Goal: Find specific page/section

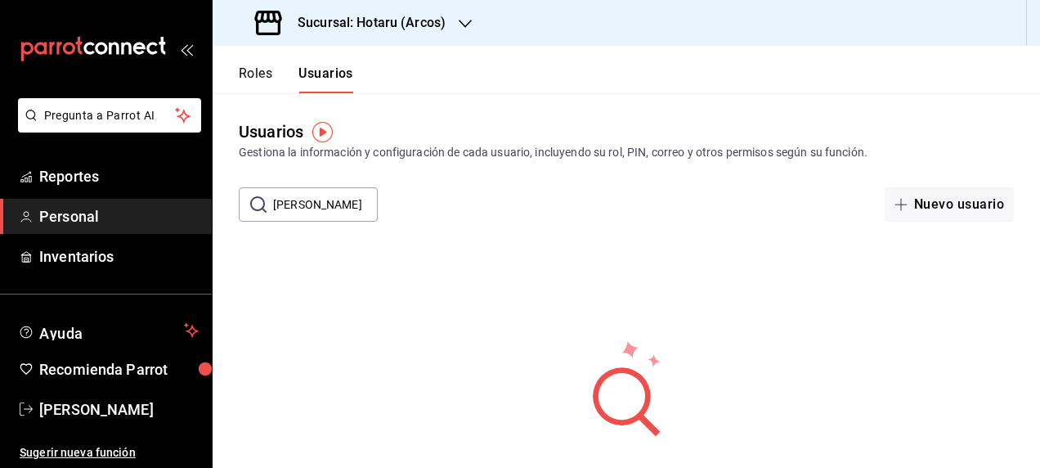
click at [306, 289] on div "No [PERSON_NAME] encontrado resultados. Parece que no podemos encontrar ningún …" at bounding box center [626, 439] width 827 height 409
click at [373, 28] on h3 "Sucursal: Hotaru (Arcos)" at bounding box center [364, 23] width 161 height 20
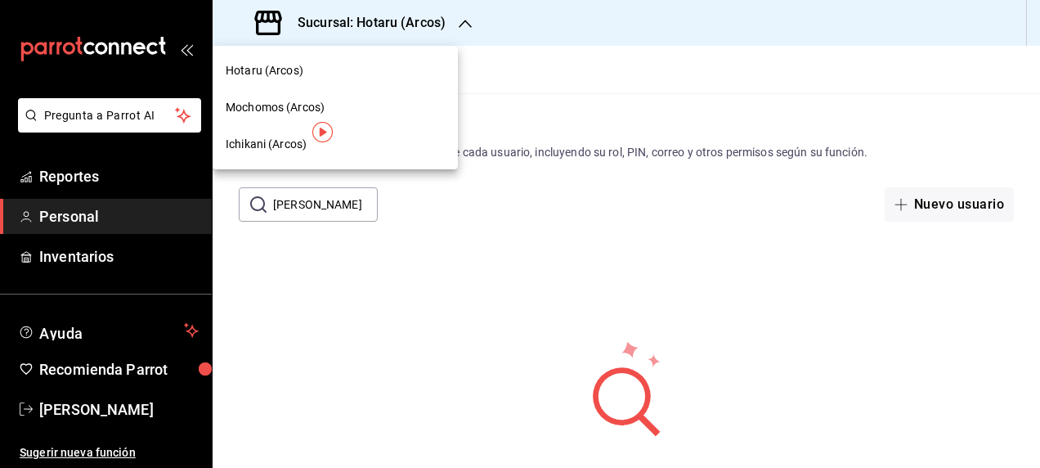
click at [254, 141] on span "Ichikani (Arcos)" at bounding box center [266, 144] width 81 height 17
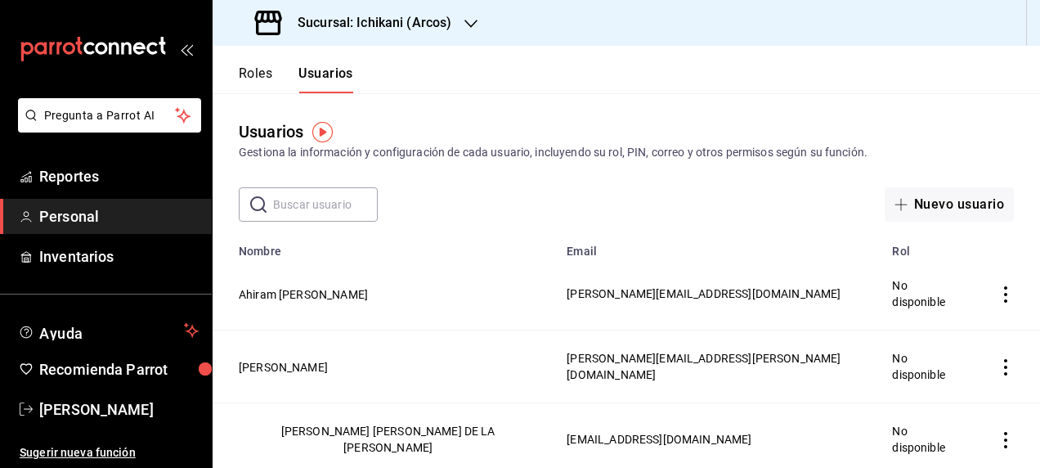
click at [284, 193] on input "text" at bounding box center [325, 204] width 105 height 33
paste input "Raziel"
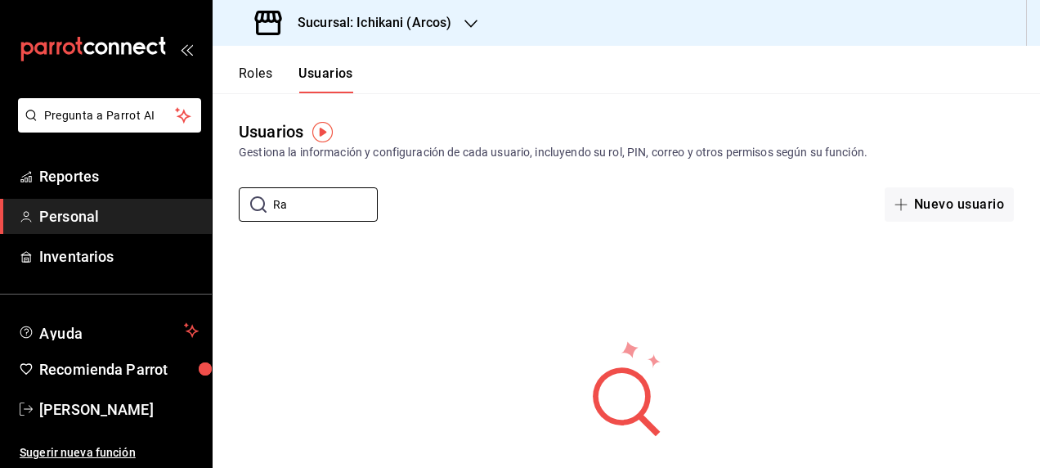
type input "R"
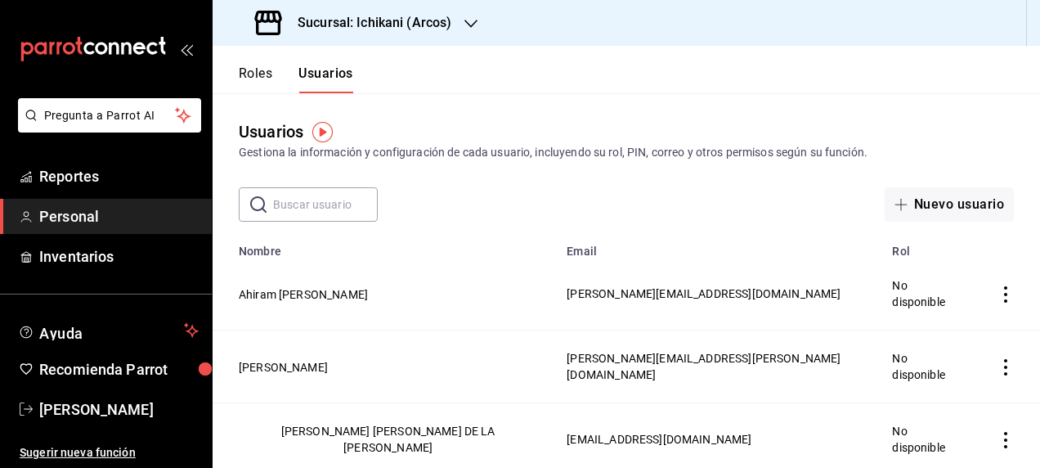
click at [297, 203] on input "text" at bounding box center [325, 204] width 105 height 33
click at [296, 203] on input "text" at bounding box center [325, 204] width 105 height 33
